Goal: Download file/media

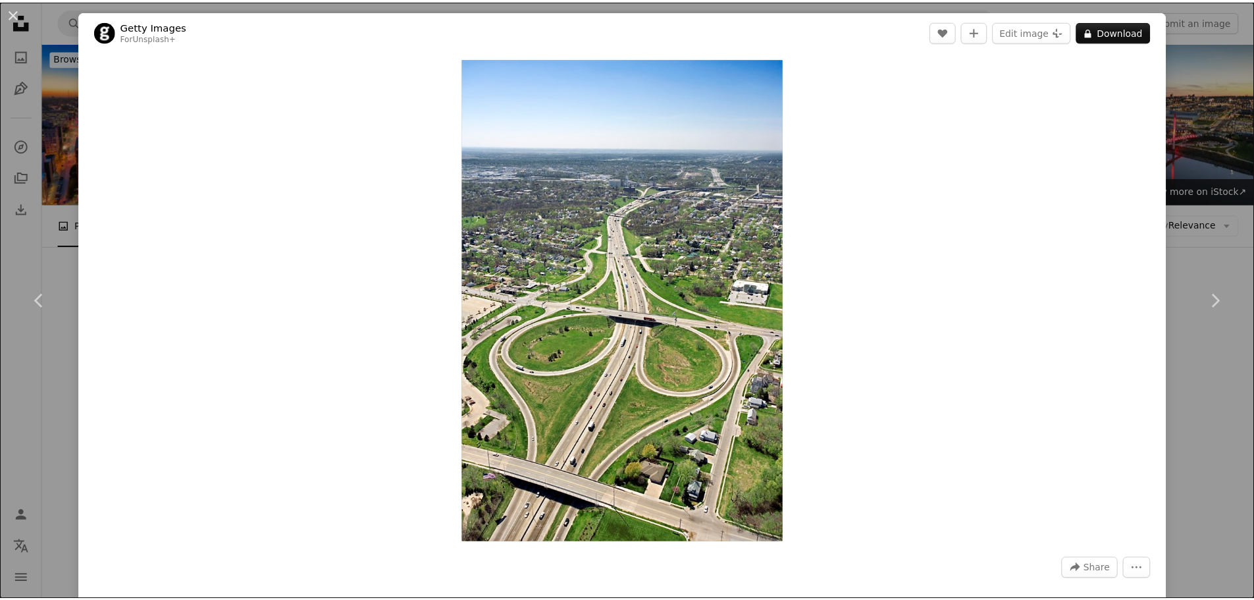
scroll to position [112, 0]
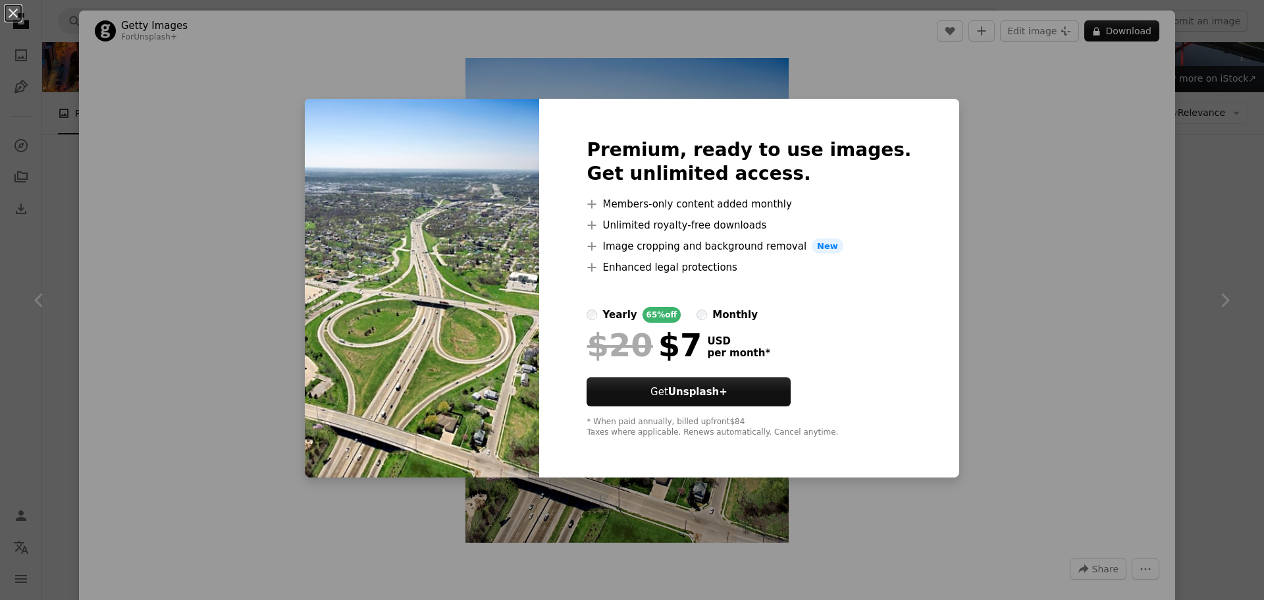
click at [993, 157] on div "An X shape Premium, ready to use images. Get unlimited access. A plus sign Memb…" at bounding box center [632, 300] width 1264 height 600
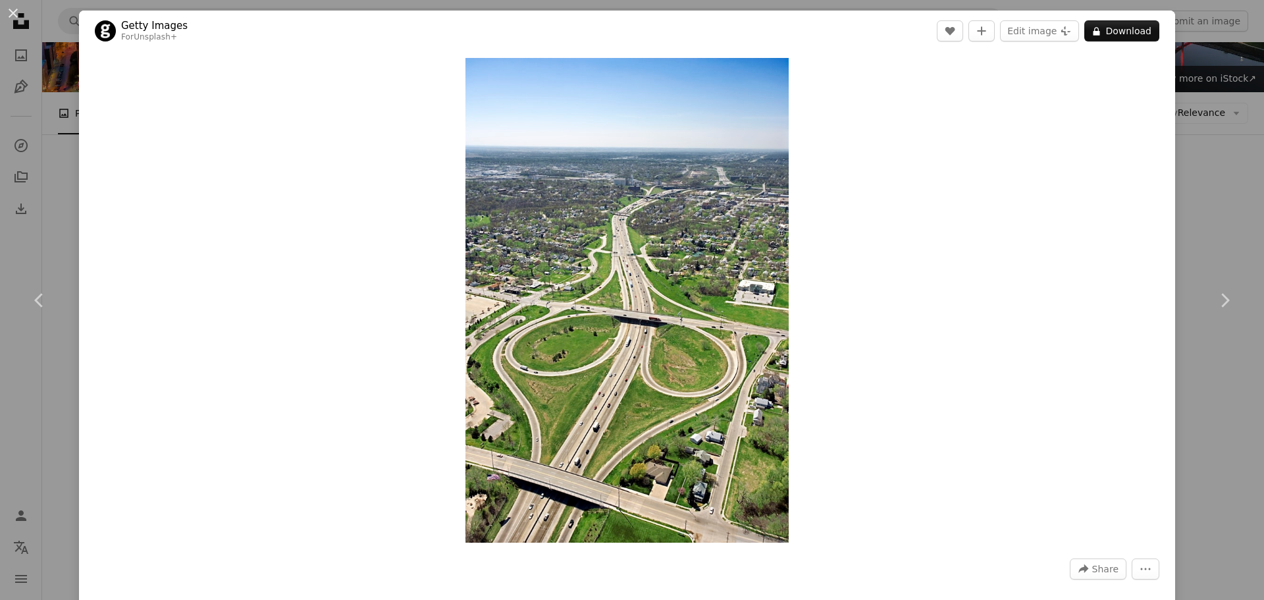
click at [1201, 115] on div "An X shape Chevron left Chevron right Getty Images For Unsplash+ A heart A plus…" at bounding box center [632, 300] width 1264 height 600
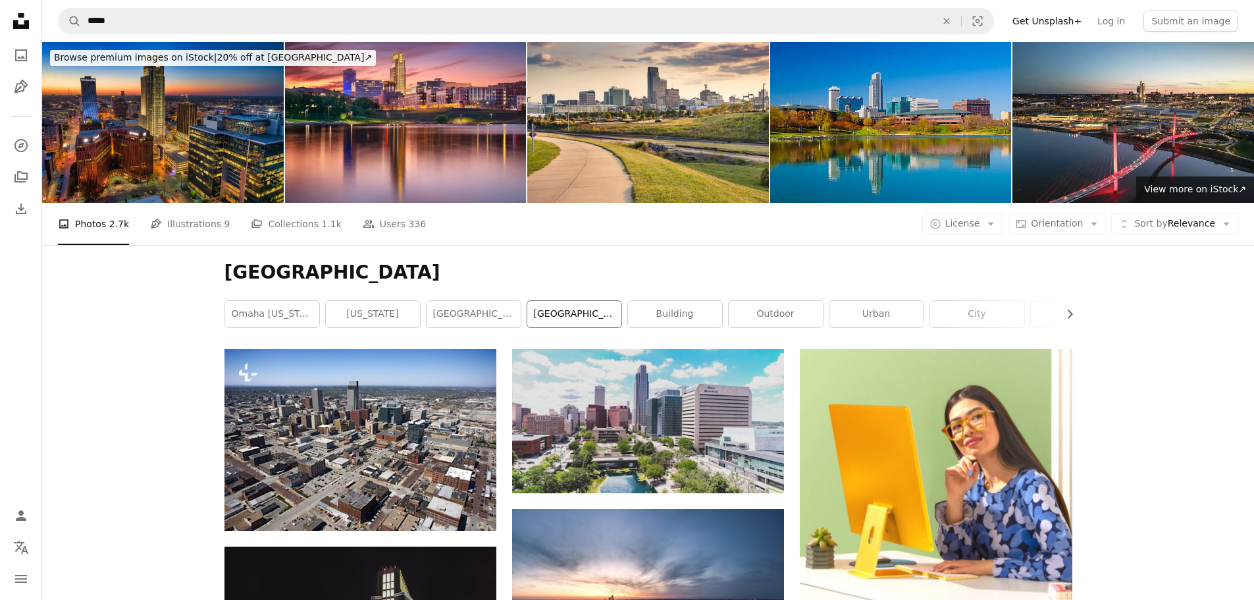
click at [586, 301] on link "[GEOGRAPHIC_DATA], [US_STATE]" at bounding box center [574, 314] width 94 height 26
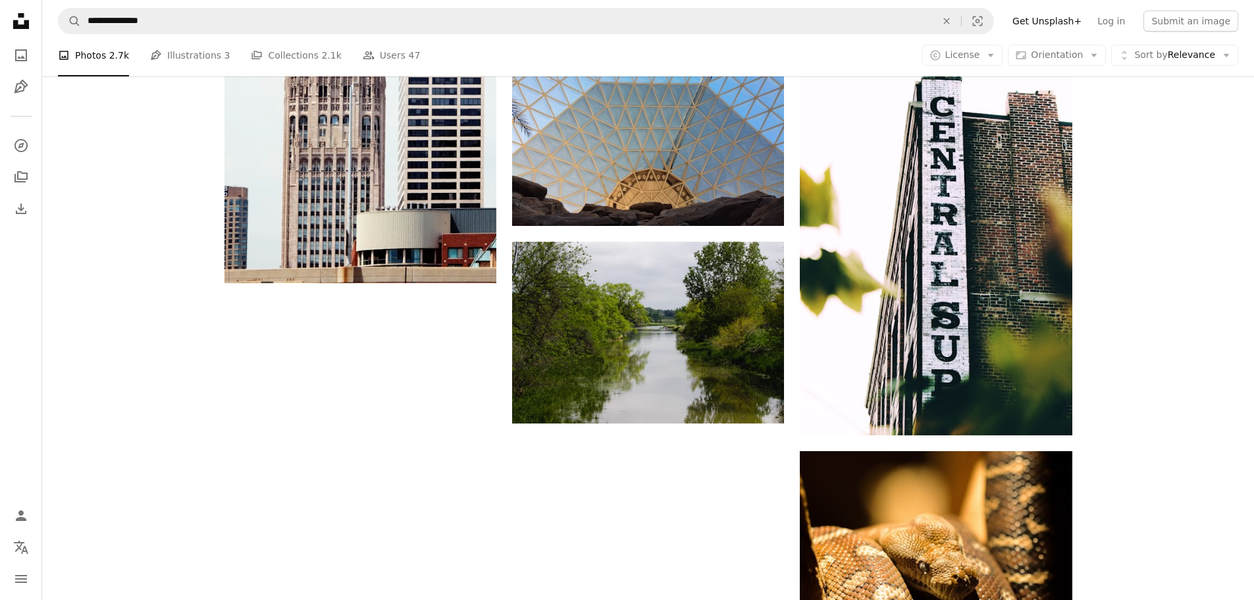
scroll to position [1768, 0]
